Goal: Task Accomplishment & Management: Complete application form

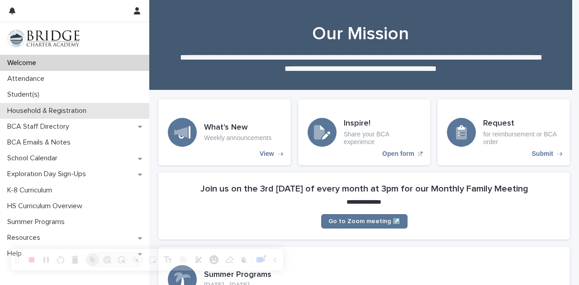
click at [57, 109] on p "Household & Registration" at bounding box center [49, 111] width 90 height 9
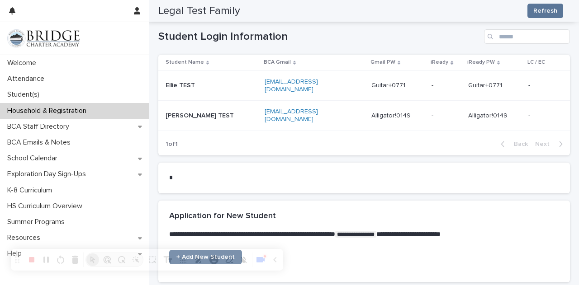
scroll to position [653, 0]
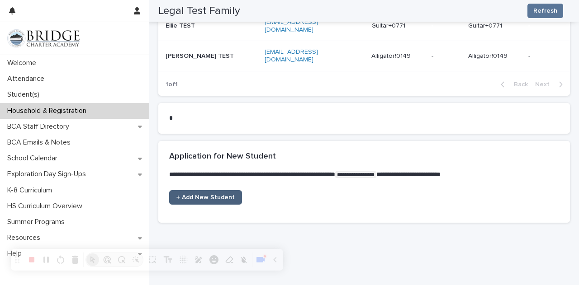
click at [215, 194] on span "+ Add New Student" at bounding box center [205, 197] width 58 height 6
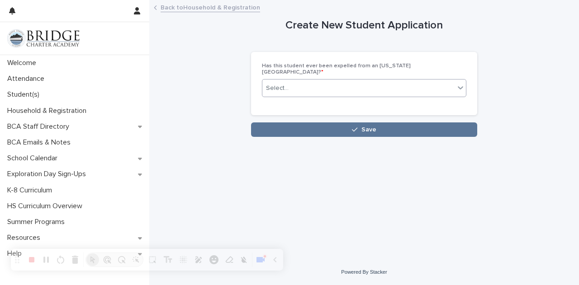
click at [311, 82] on div "Select..." at bounding box center [358, 88] width 192 height 15
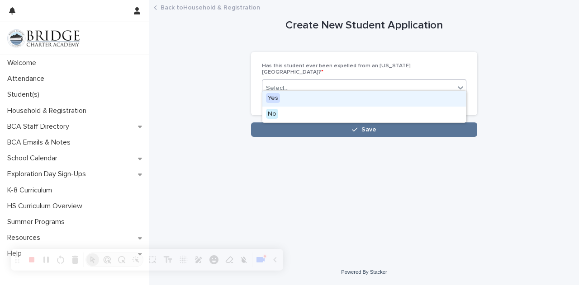
click at [333, 81] on div "Select..." at bounding box center [358, 88] width 192 height 15
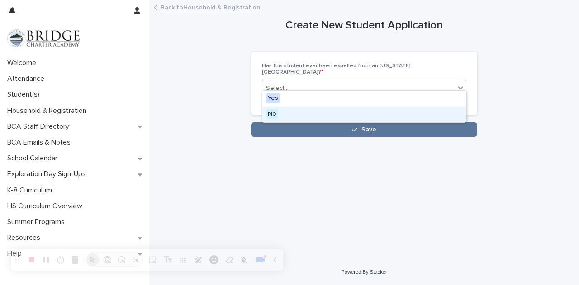
click at [303, 117] on div "No" at bounding box center [363, 115] width 203 height 16
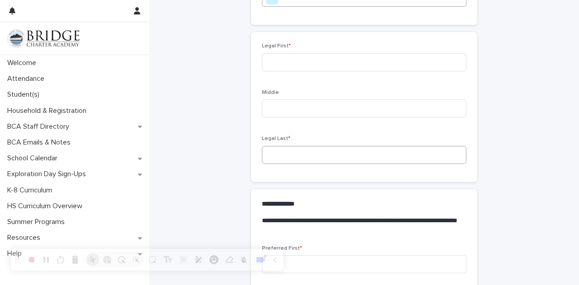
scroll to position [45, 0]
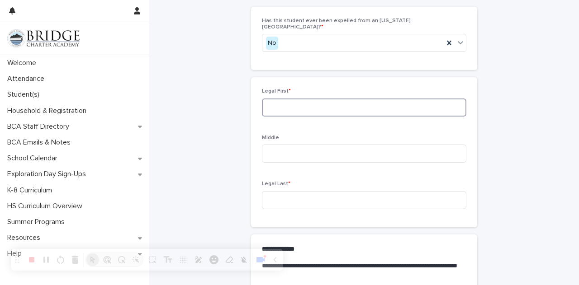
click at [330, 104] on input at bounding box center [364, 108] width 204 height 18
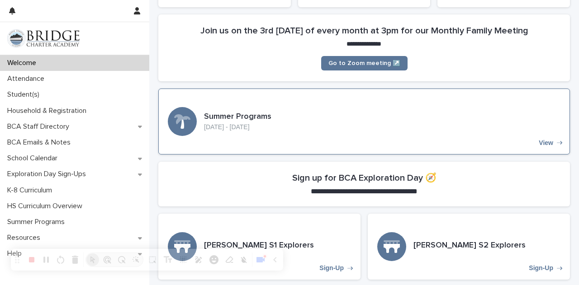
scroll to position [181, 0]
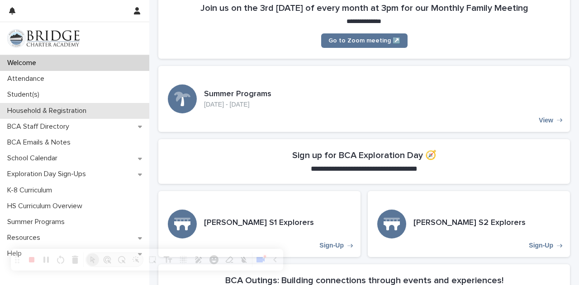
click at [54, 110] on p "Household & Registration" at bounding box center [49, 111] width 90 height 9
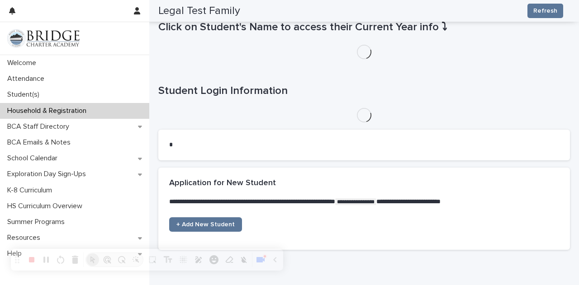
scroll to position [540, 0]
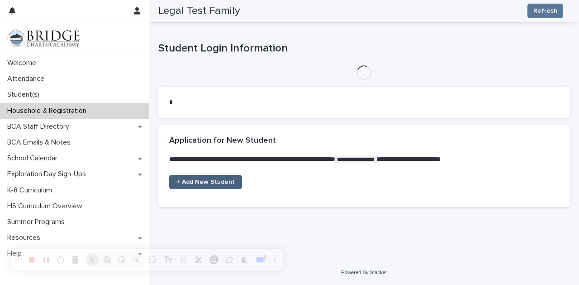
click at [199, 180] on span "+ Add New Student" at bounding box center [205, 182] width 58 height 6
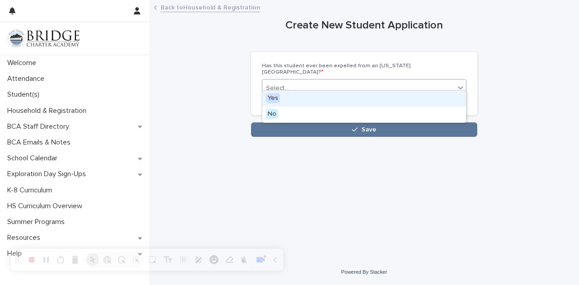
click at [331, 87] on div "Select..." at bounding box center [358, 88] width 192 height 15
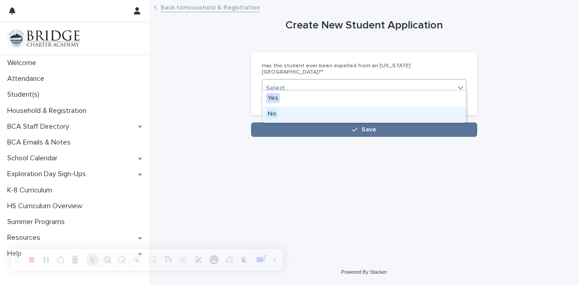
click at [316, 113] on div "No" at bounding box center [363, 115] width 203 height 16
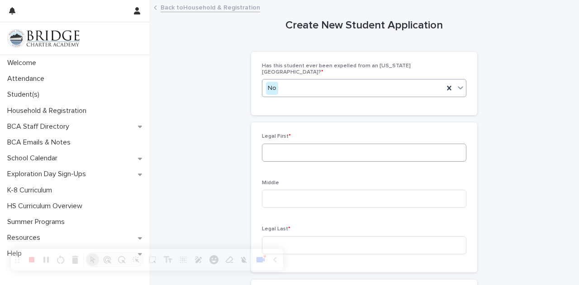
scroll to position [45, 0]
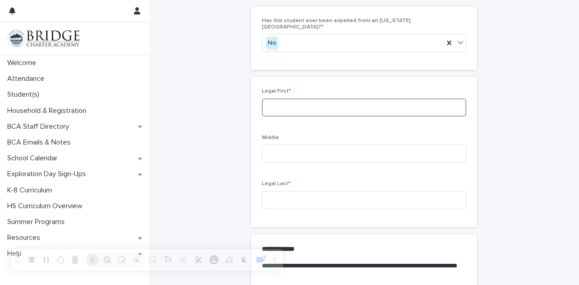
click at [316, 102] on input at bounding box center [364, 108] width 204 height 18
type input "*****"
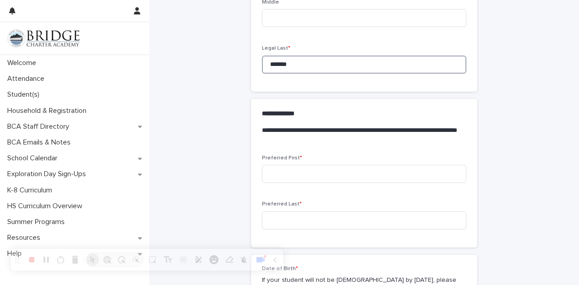
scroll to position [226, 0]
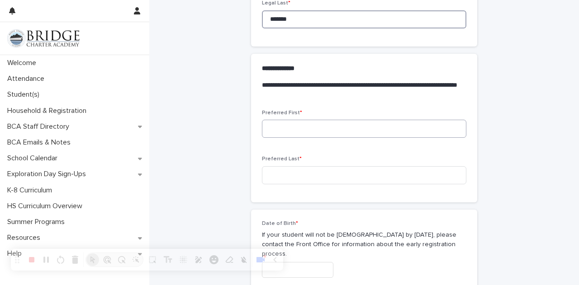
type input "*******"
click at [321, 121] on input at bounding box center [364, 129] width 204 height 18
type input "*****"
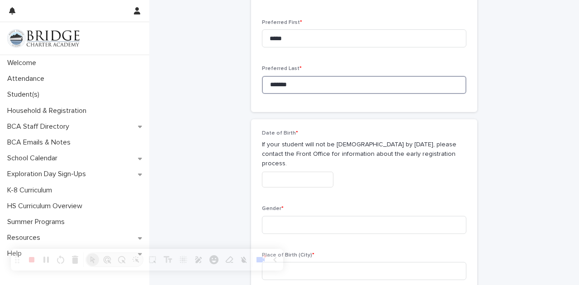
scroll to position [362, 0]
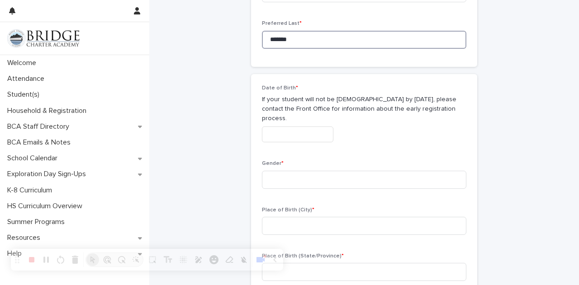
type input "*******"
click at [301, 127] on input "text" at bounding box center [297, 135] width 71 height 16
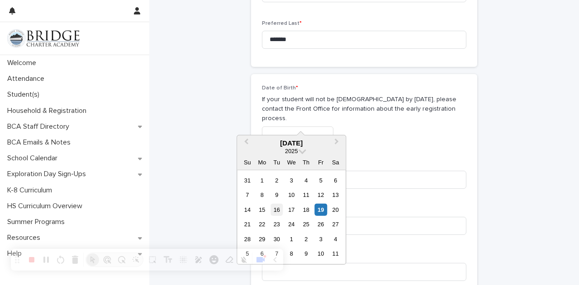
click at [277, 211] on div "16" at bounding box center [276, 210] width 12 height 12
type input "**********"
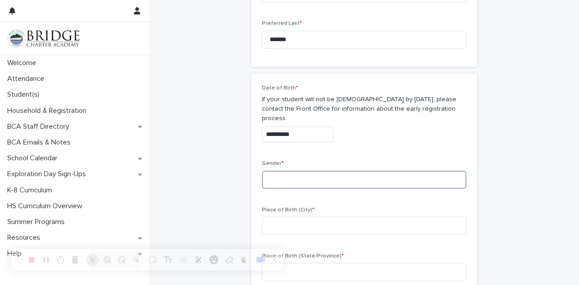
click at [318, 171] on input at bounding box center [364, 180] width 204 height 18
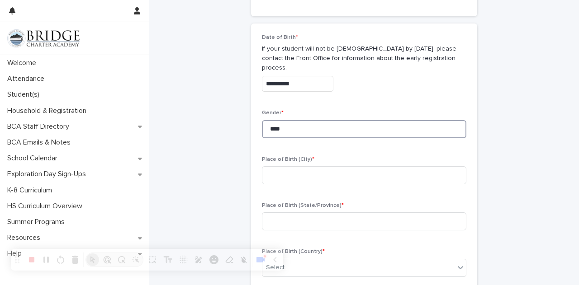
scroll to position [452, 0]
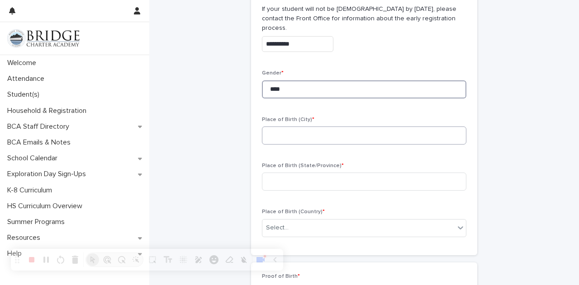
type input "****"
click at [287, 127] on input at bounding box center [364, 136] width 204 height 18
click at [304, 127] on input at bounding box center [364, 136] width 204 height 18
type input "*******"
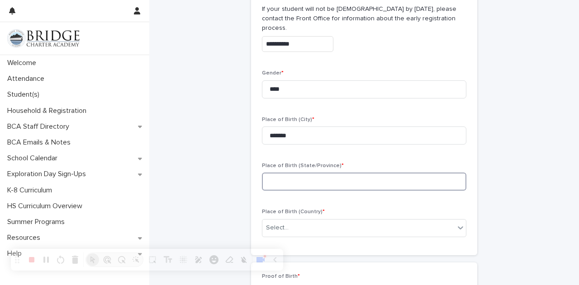
click at [291, 173] on input at bounding box center [364, 182] width 204 height 18
type input "*******"
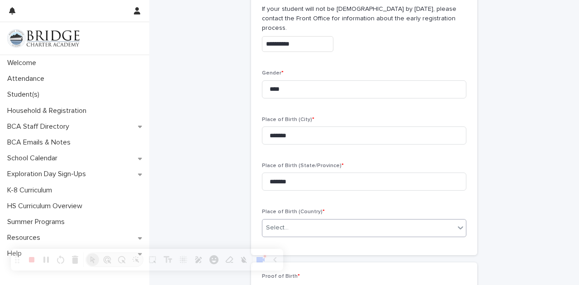
click at [286, 221] on div "Select..." at bounding box center [358, 228] width 192 height 15
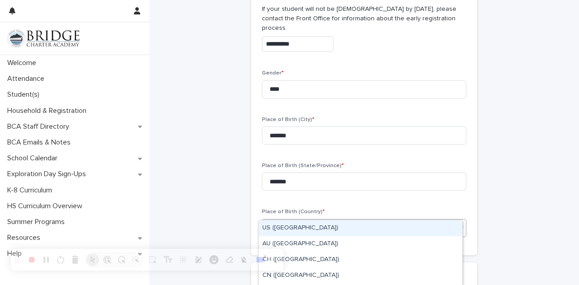
click at [296, 227] on div "US (United States)" at bounding box center [360, 229] width 203 height 16
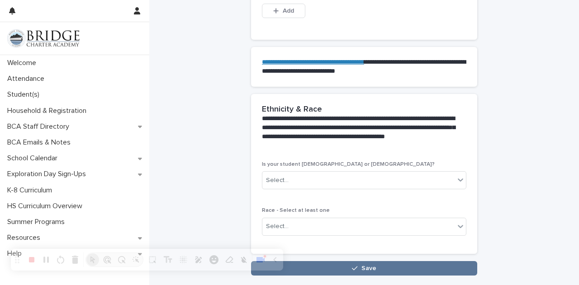
scroll to position [857, 0]
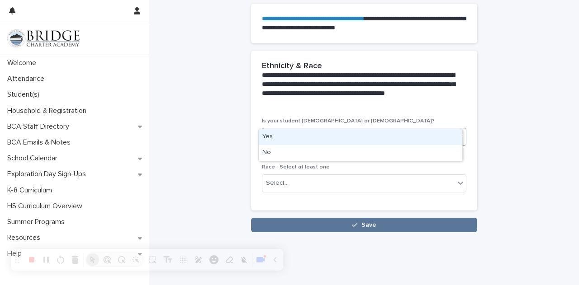
click at [327, 130] on div "Select..." at bounding box center [358, 137] width 192 height 15
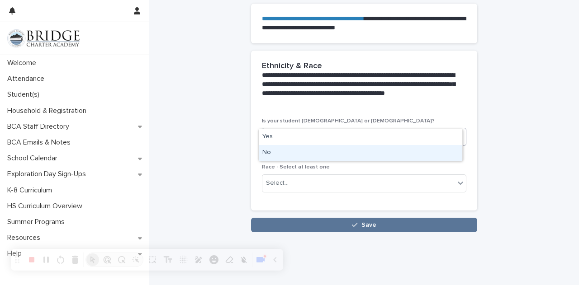
click at [317, 156] on div "No" at bounding box center [360, 153] width 203 height 16
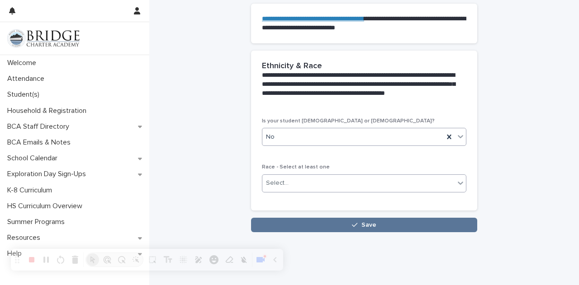
click at [322, 176] on div "Select..." at bounding box center [358, 183] width 192 height 15
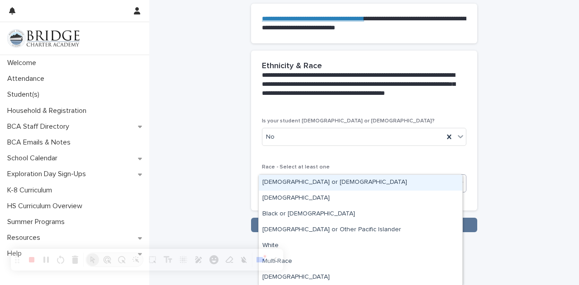
click at [329, 176] on div "Select..." at bounding box center [358, 183] width 192 height 15
click at [328, 187] on div "American Indian or Alaskan Native" at bounding box center [360, 183] width 203 height 16
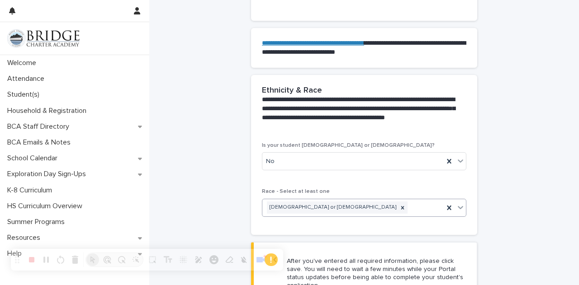
scroll to position [923, 0]
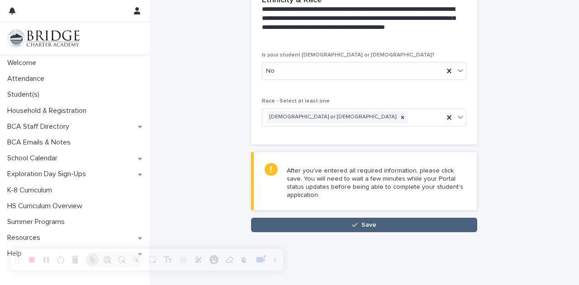
click at [352, 222] on icon "button" at bounding box center [354, 225] width 5 height 6
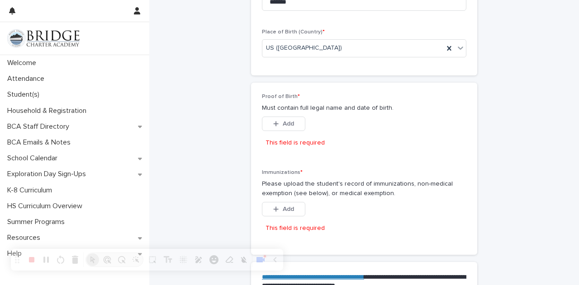
scroll to position [618, 0]
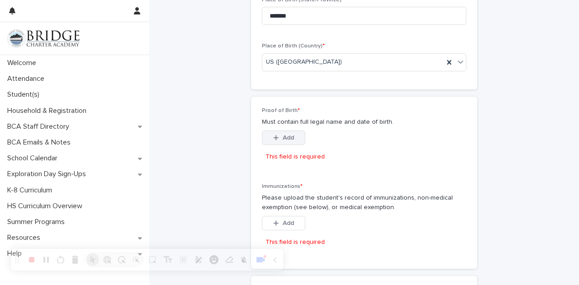
click at [289, 135] on span "Add" at bounding box center [288, 138] width 11 height 6
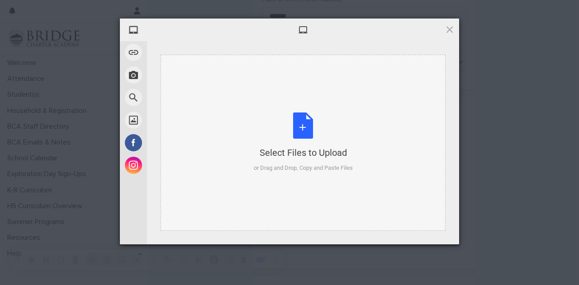
click at [305, 132] on div "Select Files to Upload or Drag and Drop, Copy and Paste Files" at bounding box center [303, 143] width 99 height 60
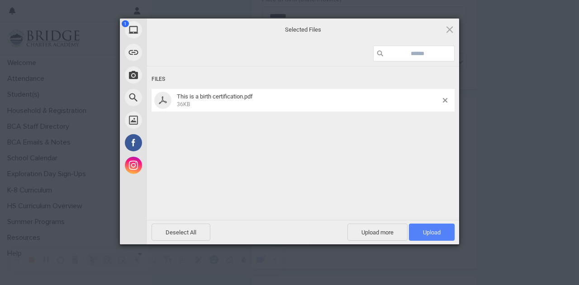
click at [439, 232] on span "Upload 1" at bounding box center [432, 232] width 18 height 7
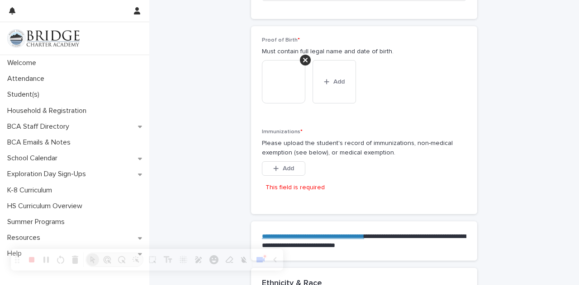
scroll to position [709, 0]
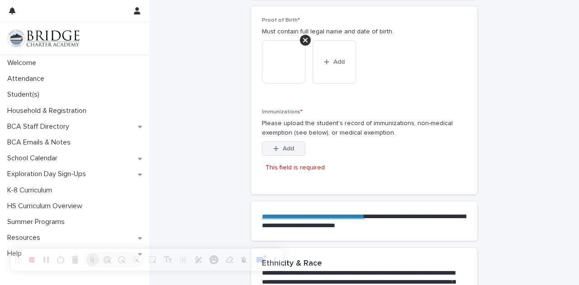
click at [283, 146] on span "Add" at bounding box center [288, 149] width 11 height 6
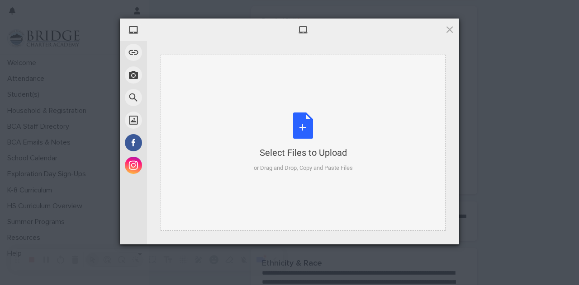
click at [303, 145] on div "Select Files to Upload or Drag and Drop, Copy and Paste Files" at bounding box center [303, 143] width 99 height 60
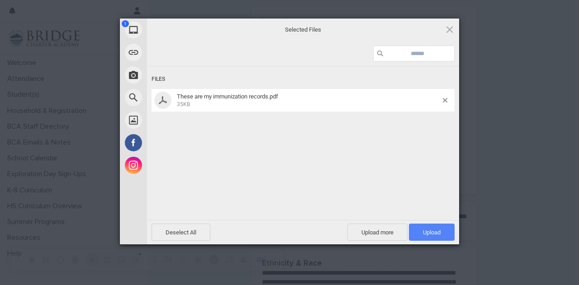
click at [424, 231] on span "Upload 1" at bounding box center [432, 232] width 18 height 7
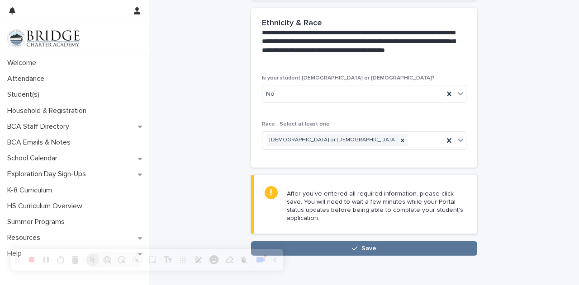
scroll to position [941, 0]
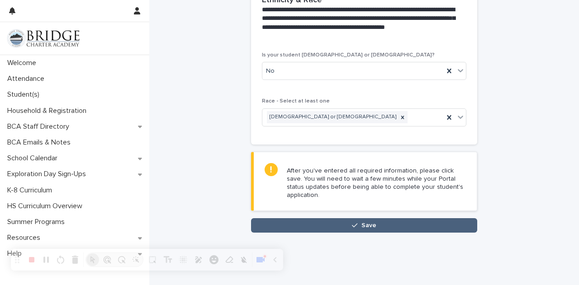
click at [365, 222] on span "Save" at bounding box center [368, 225] width 15 height 6
